Goal: Task Accomplishment & Management: Use online tool/utility

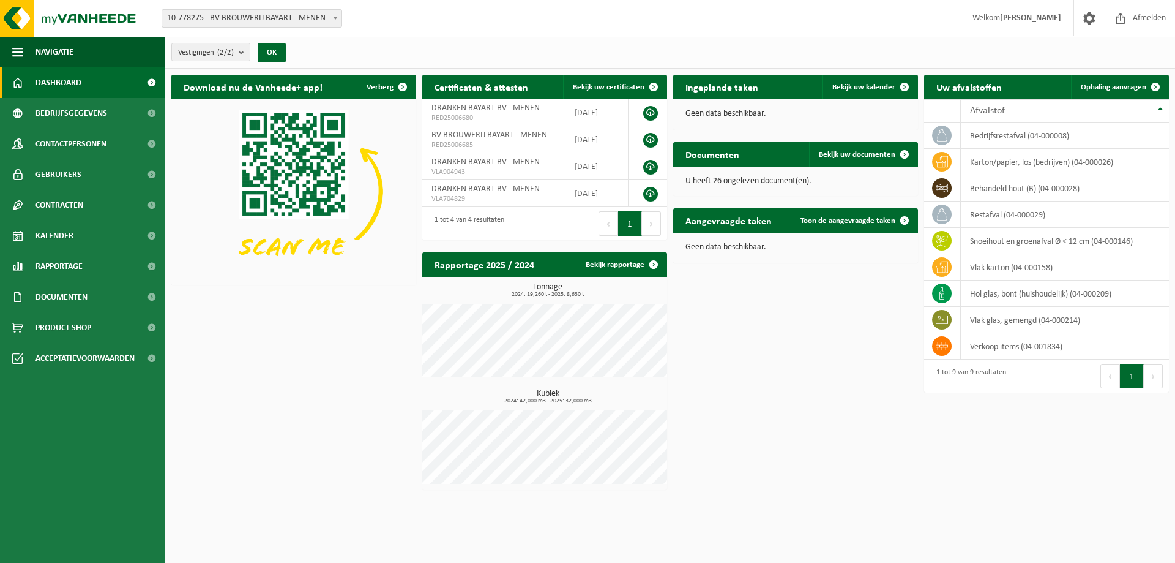
click at [269, 29] on div "Vestiging: 10-778275 - BV BROUWERIJ BAYART - MENEN 01-053170 - DRANKEN BAYART B…" at bounding box center [587, 18] width 1175 height 37
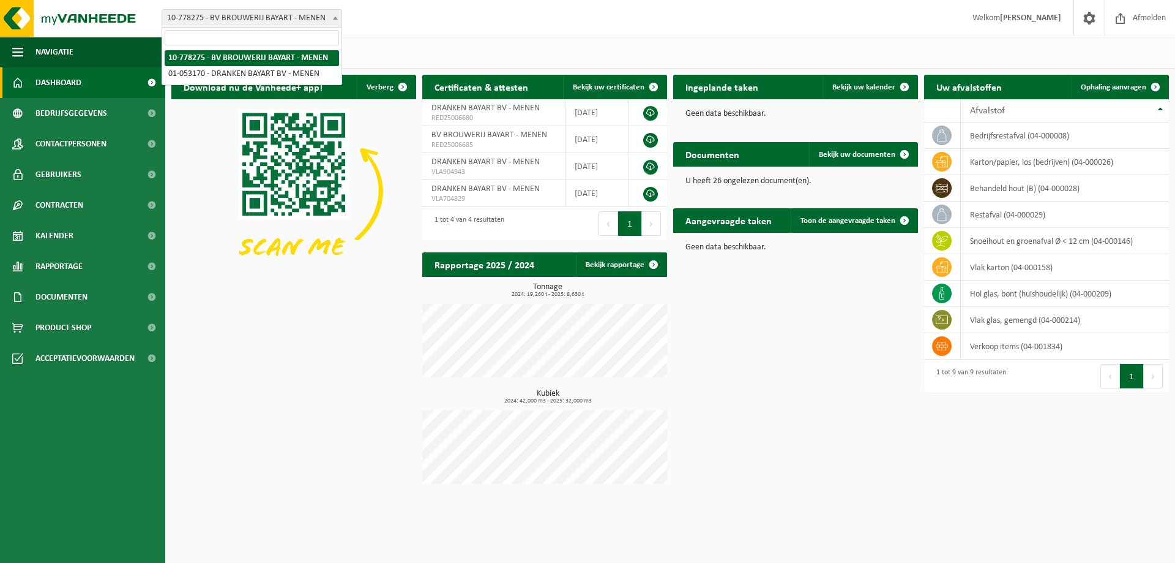
click at [272, 19] on span "10-778275 - BV BROUWERIJ BAYART - MENEN" at bounding box center [251, 18] width 179 height 17
select select "21060"
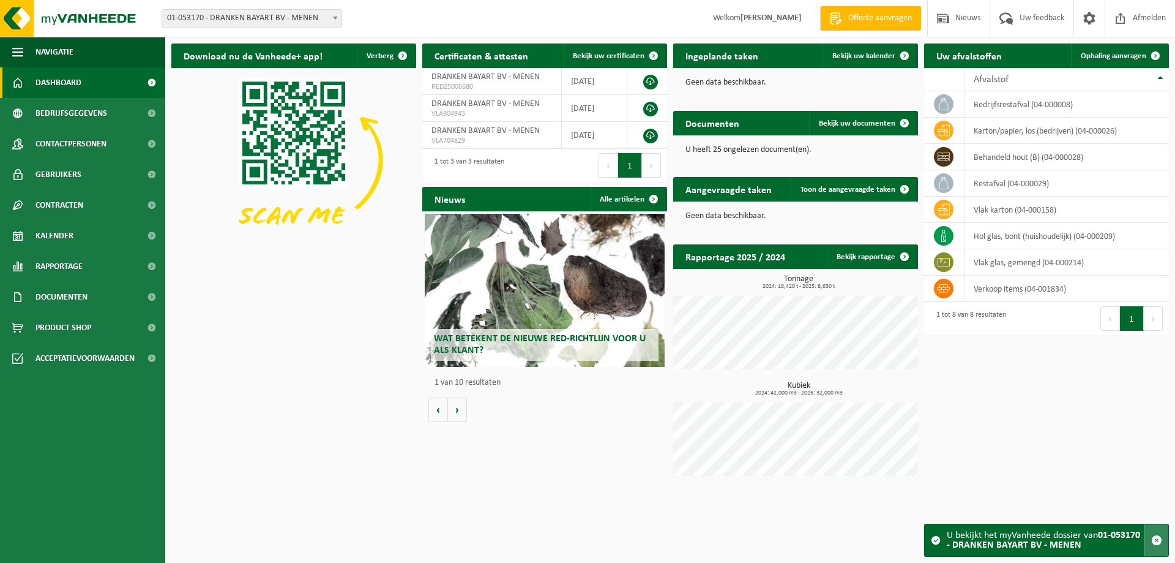
click at [1157, 537] on span "button" at bounding box center [1156, 539] width 11 height 11
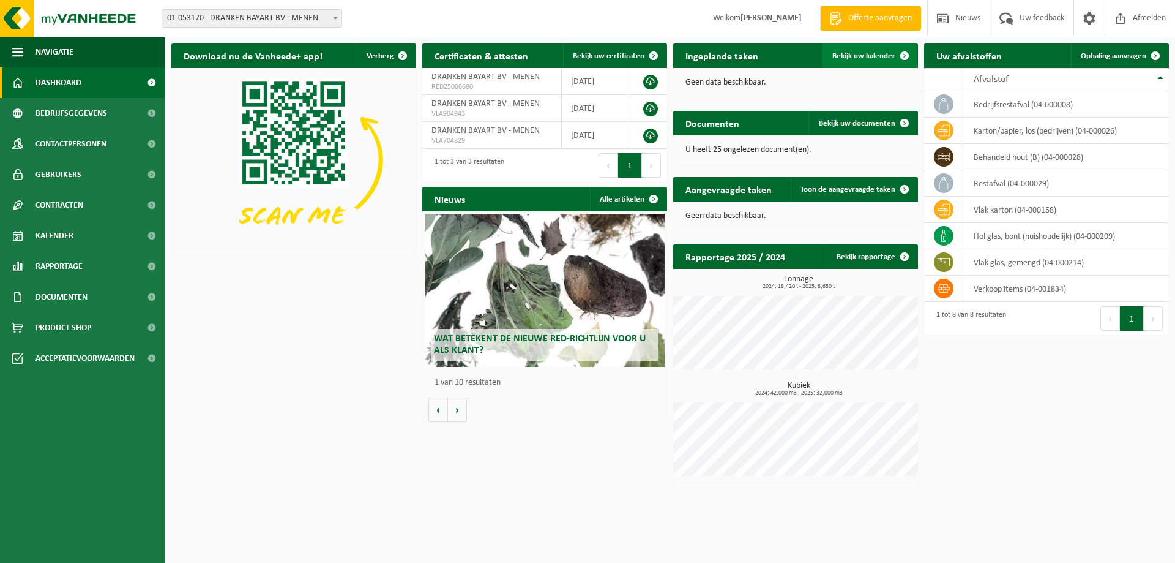
click at [867, 58] on span "Bekijk uw kalender" at bounding box center [863, 56] width 63 height 8
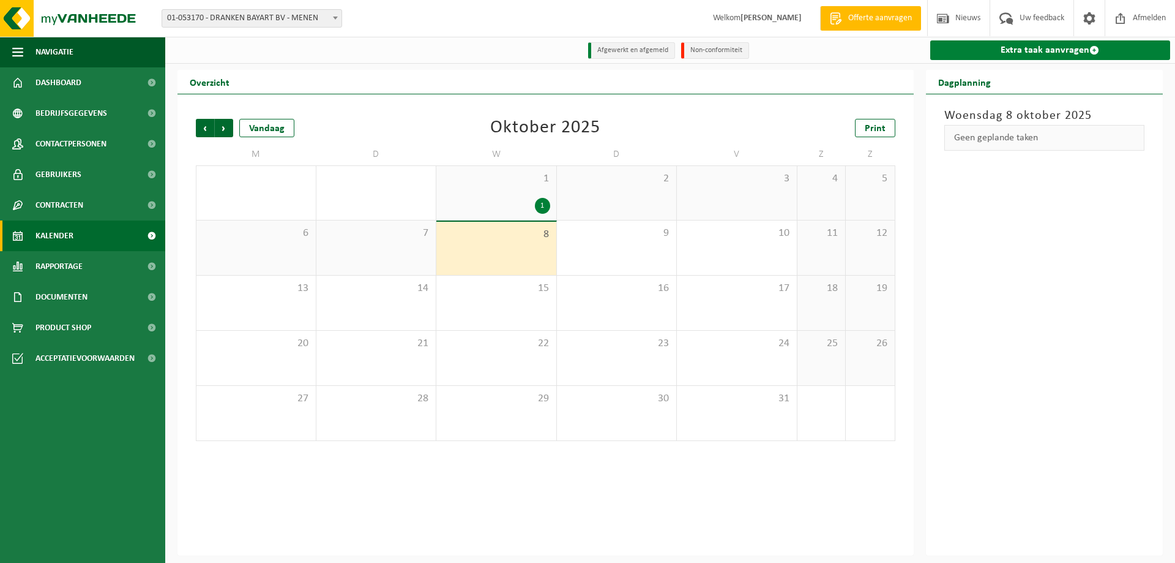
click at [997, 45] on link "Extra taak aanvragen" at bounding box center [1050, 50] width 241 height 20
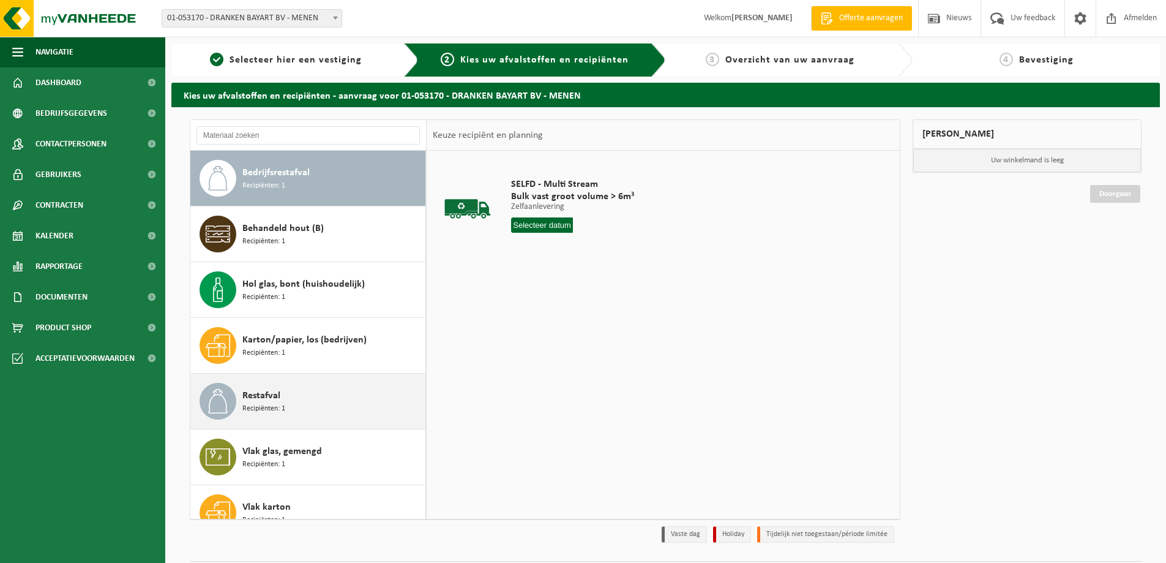
click at [294, 407] on div "Restafval Recipiënten: 1" at bounding box center [332, 401] width 180 height 37
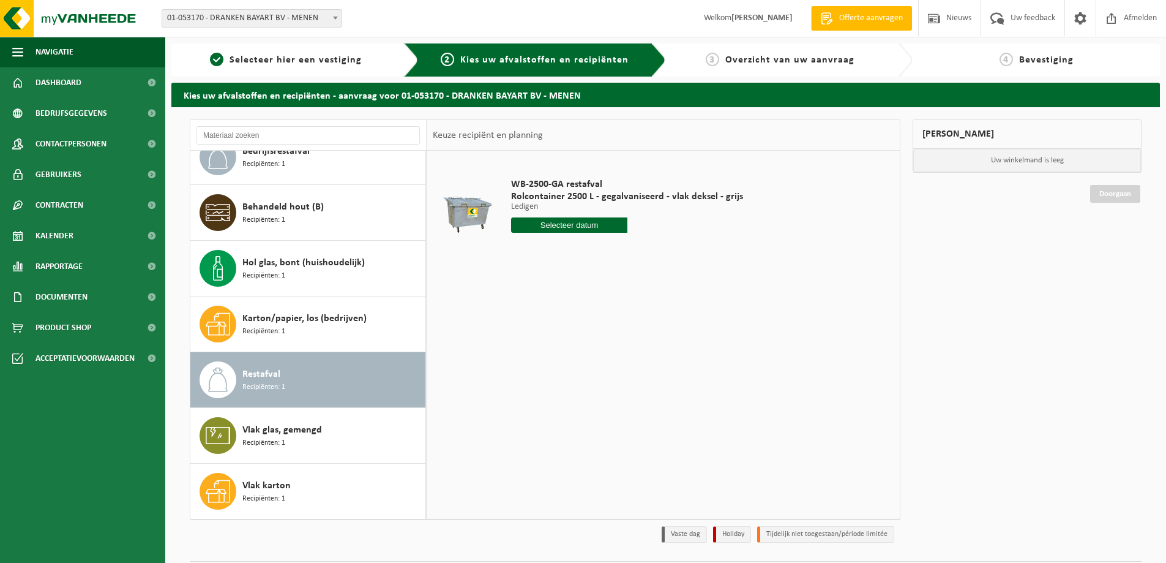
click at [543, 228] on input "text" at bounding box center [569, 224] width 116 height 15
click at [561, 331] on div "15" at bounding box center [565, 334] width 21 height 20
type input "Van [DATE]"
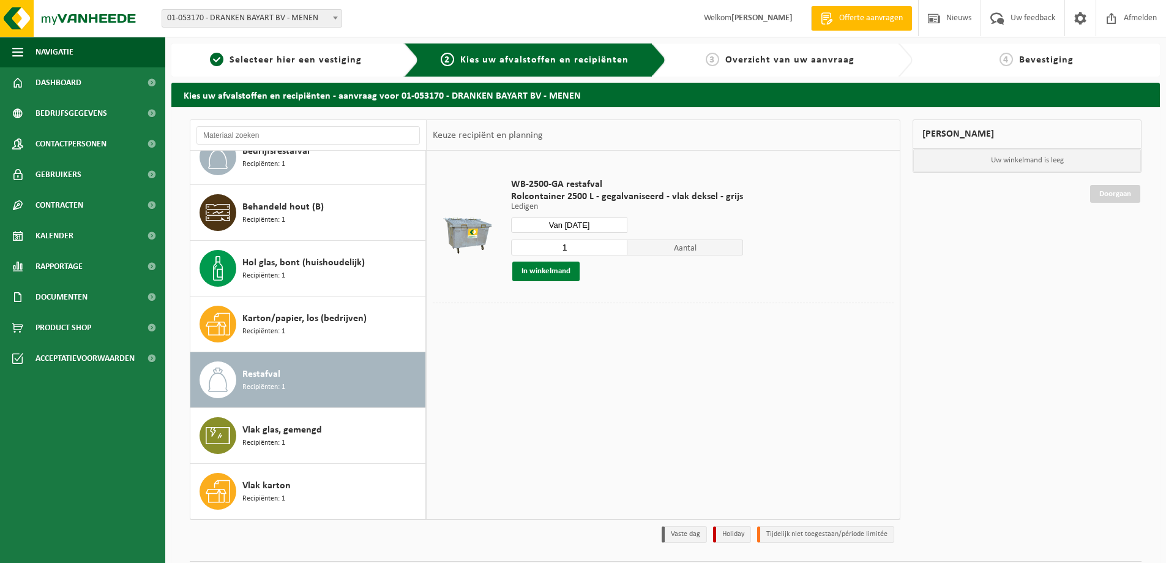
click at [570, 274] on button "In winkelmand" at bounding box center [545, 271] width 67 height 20
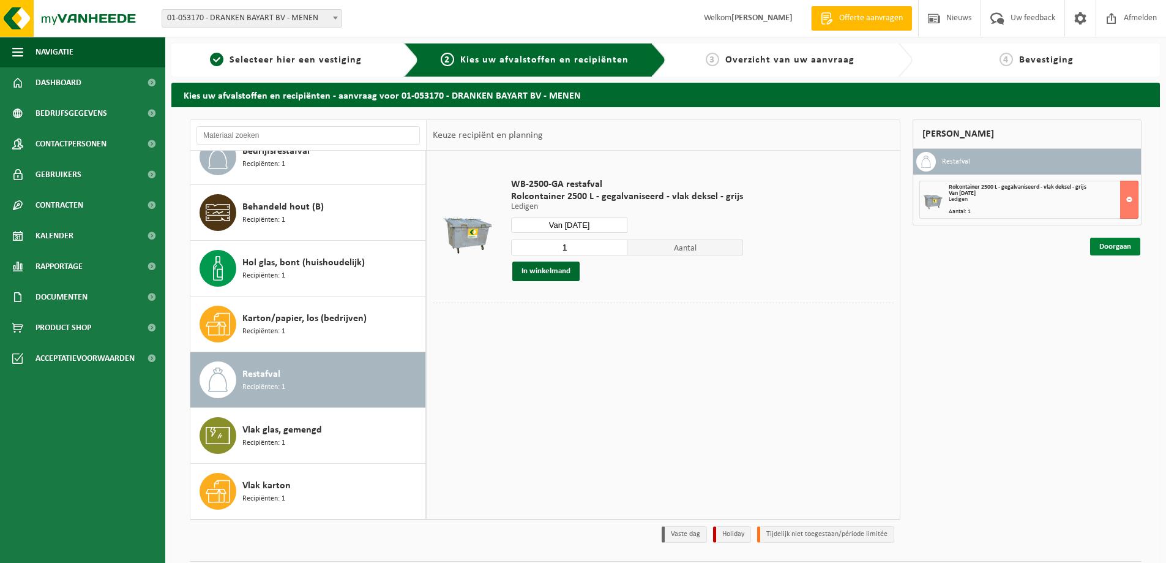
click at [1112, 250] on link "Doorgaan" at bounding box center [1115, 246] width 50 height 18
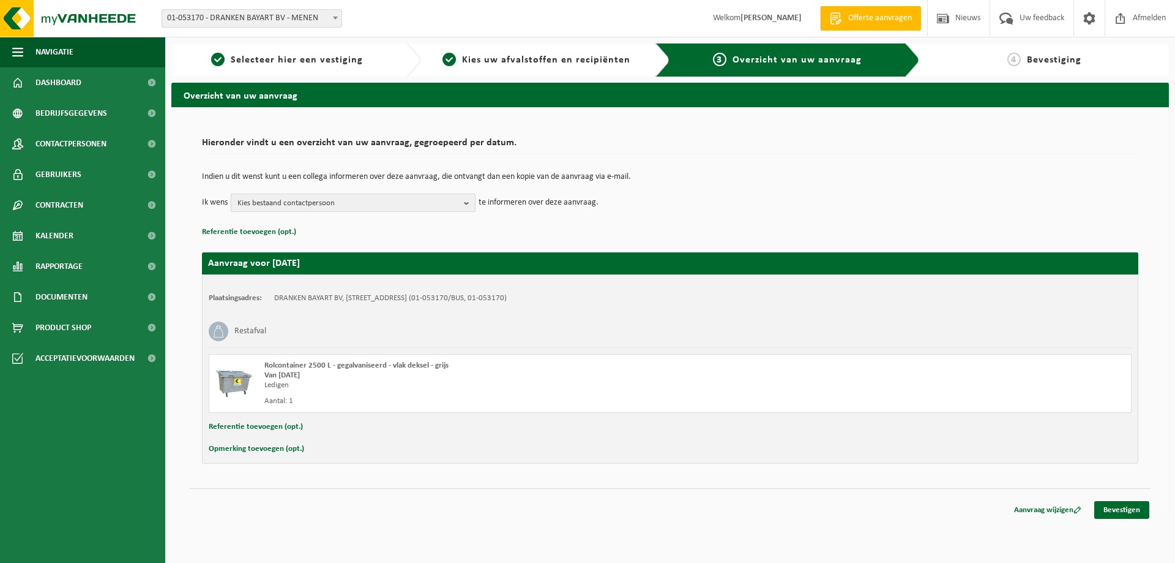
click at [428, 206] on span "Kies bestaand contactpersoon" at bounding box center [348, 203] width 222 height 18
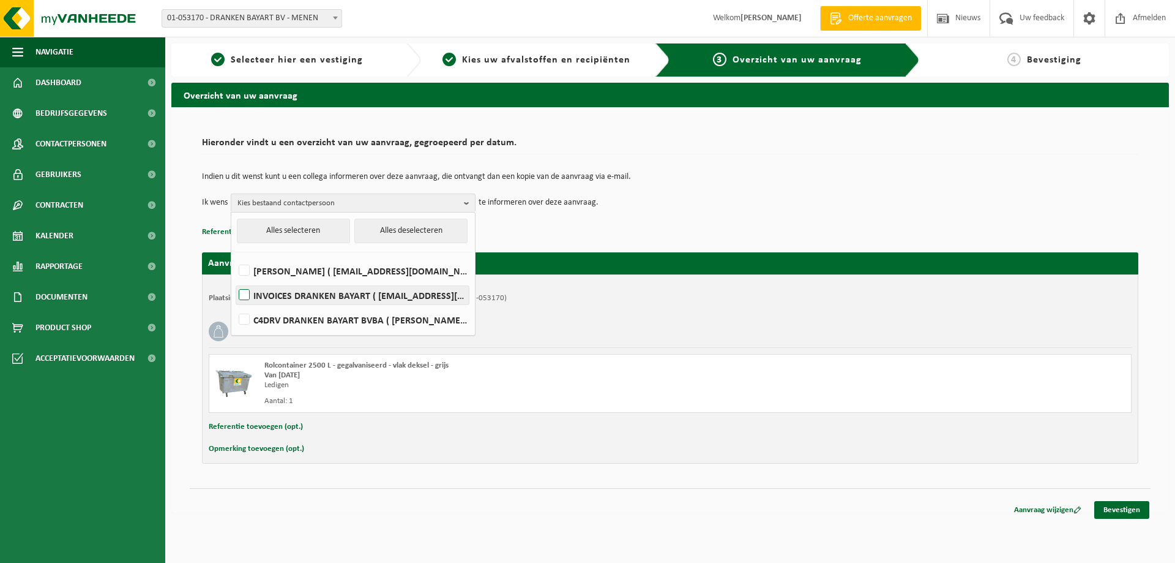
click at [243, 299] on label "INVOICES DRANKEN BAYART ( [EMAIL_ADDRESS][DOMAIN_NAME] )" at bounding box center [352, 295] width 233 height 18
click at [234, 280] on input "INVOICES DRANKEN BAYART ( [EMAIL_ADDRESS][DOMAIN_NAME] )" at bounding box center [234, 279] width 1 height 1
checkbox input "true"
click at [1130, 514] on link "Bevestigen" at bounding box center [1121, 510] width 55 height 18
